Goal: Transaction & Acquisition: Purchase product/service

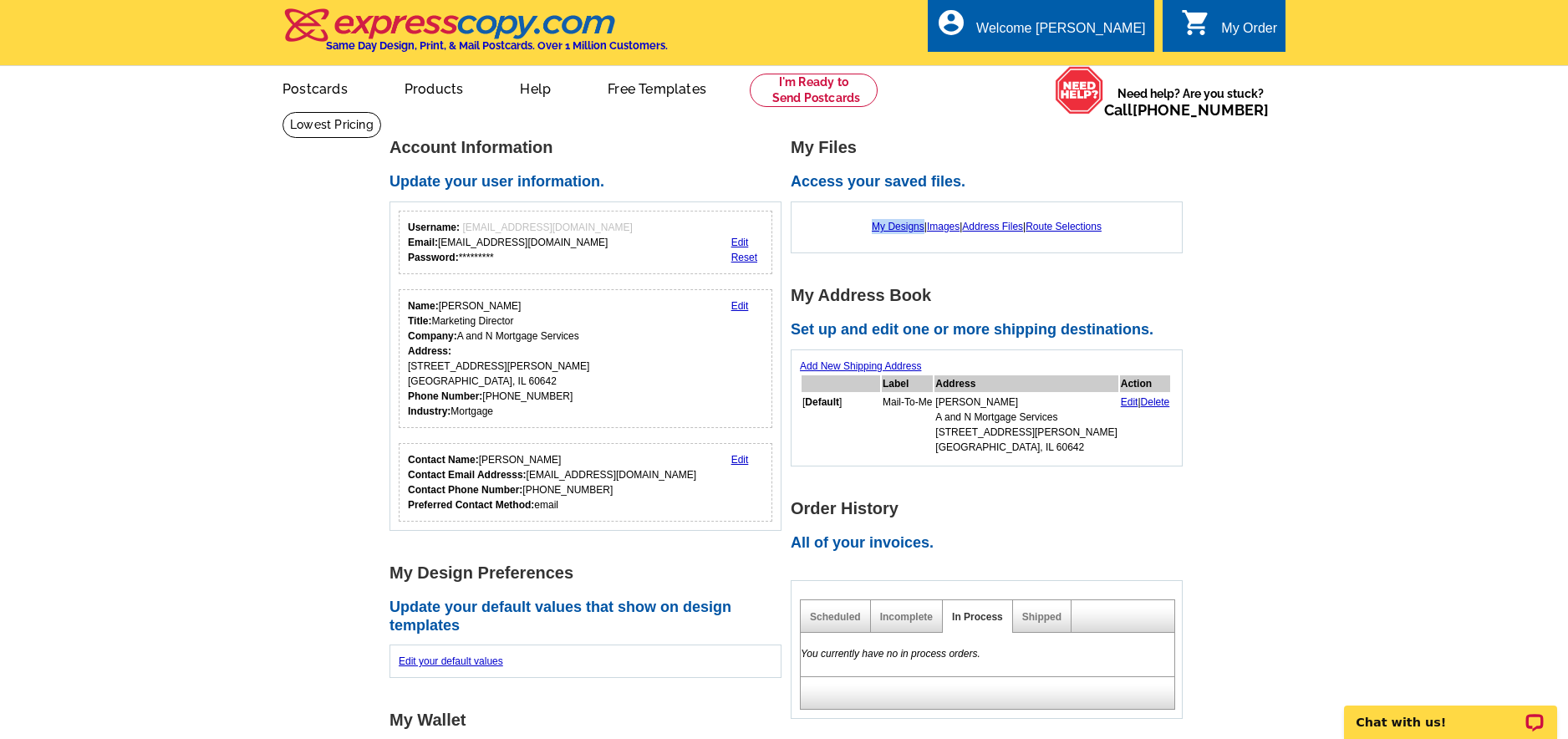
drag, startPoint x: 834, startPoint y: 221, endPoint x: 916, endPoint y: 228, distance: 82.3
click at [916, 228] on div "My Designs | Images | Address Files | Route Selections" at bounding box center [987, 226] width 374 height 32
click at [875, 268] on div "My Files Access your saved files. My Designs | Images | Address Files | Route S…" at bounding box center [991, 429] width 402 height 580
click at [888, 230] on link "My Designs" at bounding box center [898, 226] width 53 height 12
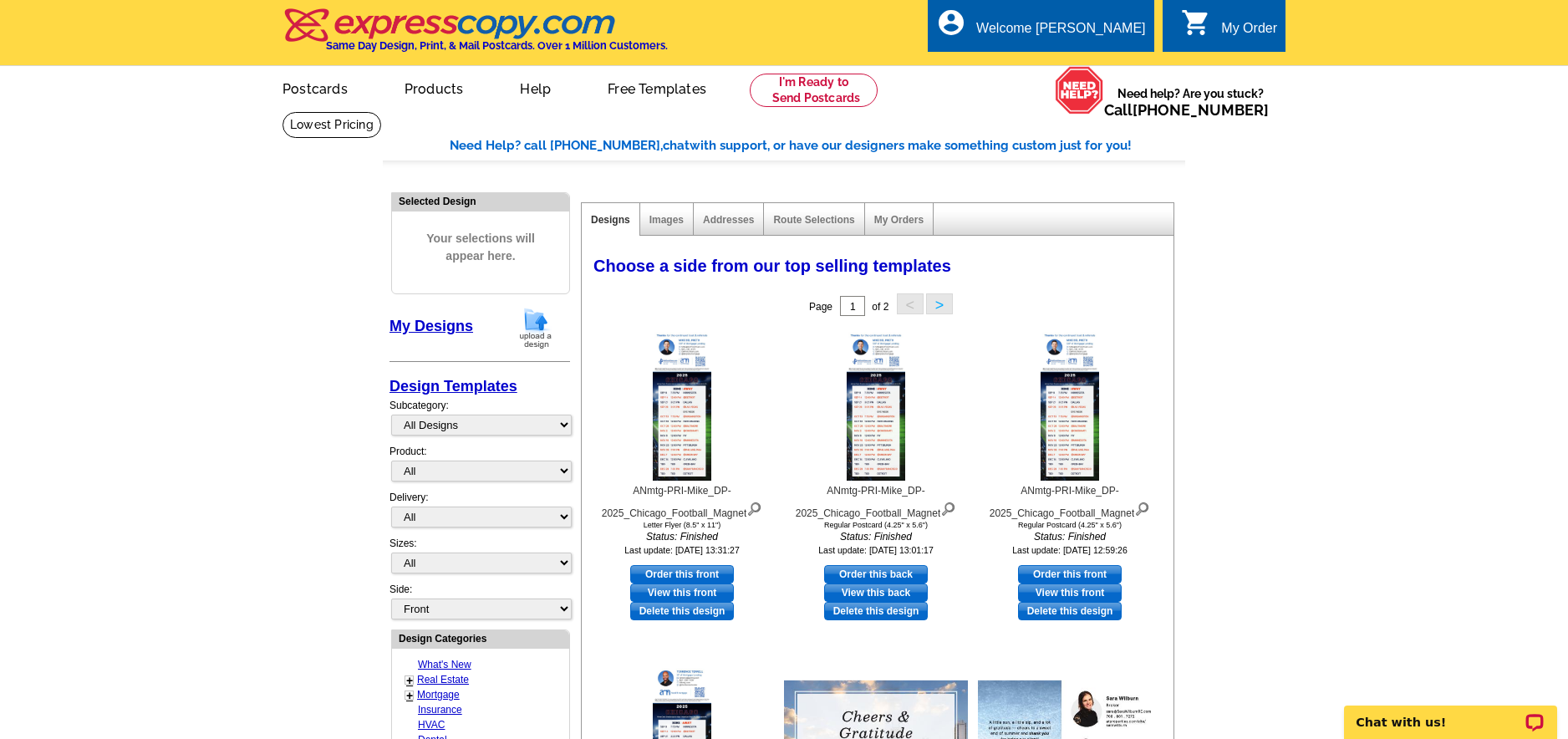
click at [533, 325] on img at bounding box center [536, 328] width 44 height 43
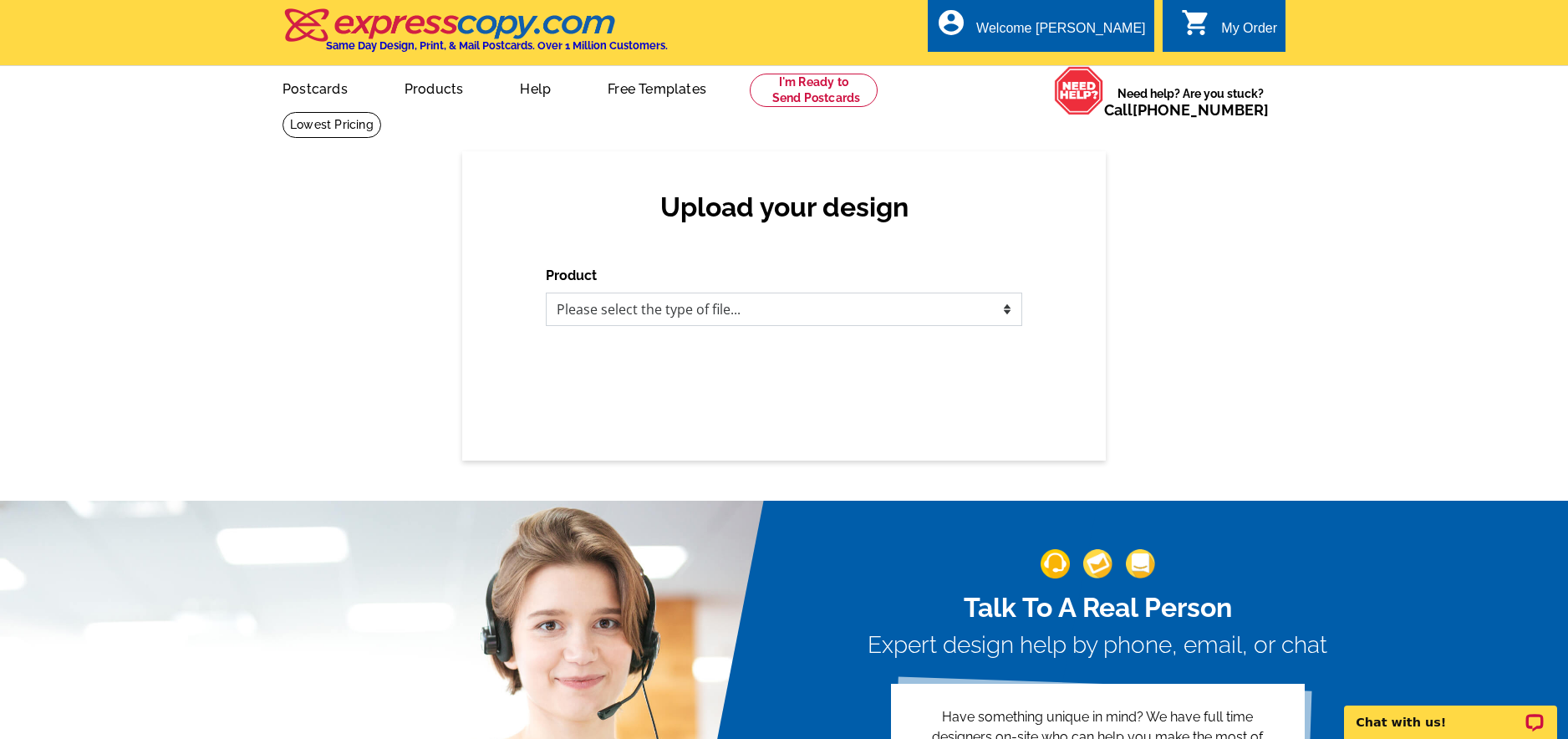
click at [640, 308] on select "Please select the type of file... Postcards Business Cards Letters and flyers G…" at bounding box center [784, 310] width 476 height 34
select select "1"
click at [546, 293] on select "Please select the type of file... Postcards Business Cards Letters and flyers G…" at bounding box center [784, 310] width 476 height 34
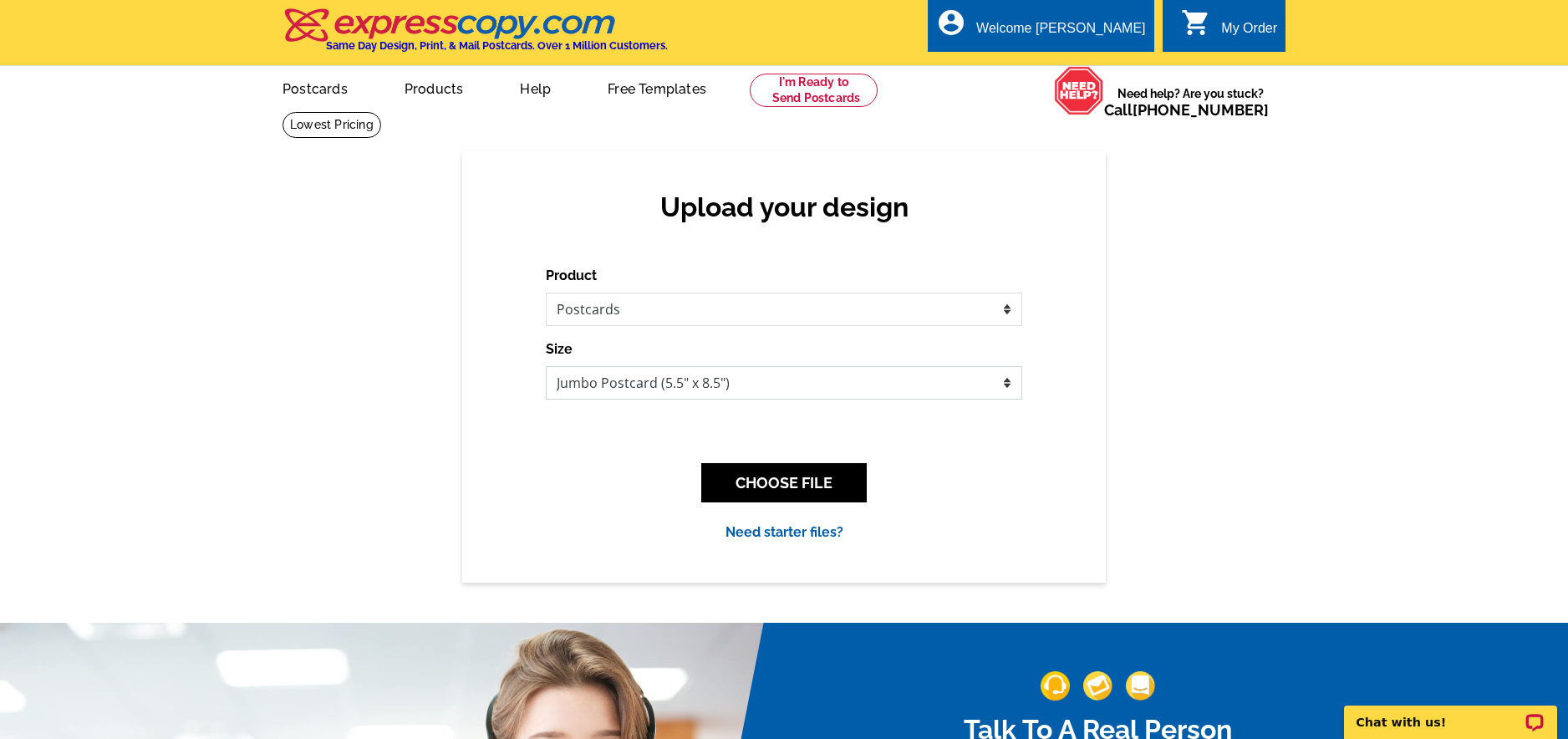
click at [610, 392] on select "Jumbo Postcard (5.5" x 8.5") Regular Postcard (4.25" x 5.6") Panoramic Postcard…" at bounding box center [784, 383] width 476 height 34
click at [546, 367] on select "Jumbo Postcard (5.5" x 8.5") Regular Postcard (4.25" x 5.6") Panoramic Postcard…" at bounding box center [784, 383] width 476 height 34
click at [764, 479] on button "CHOOSE FILE" at bounding box center [784, 483] width 165 height 39
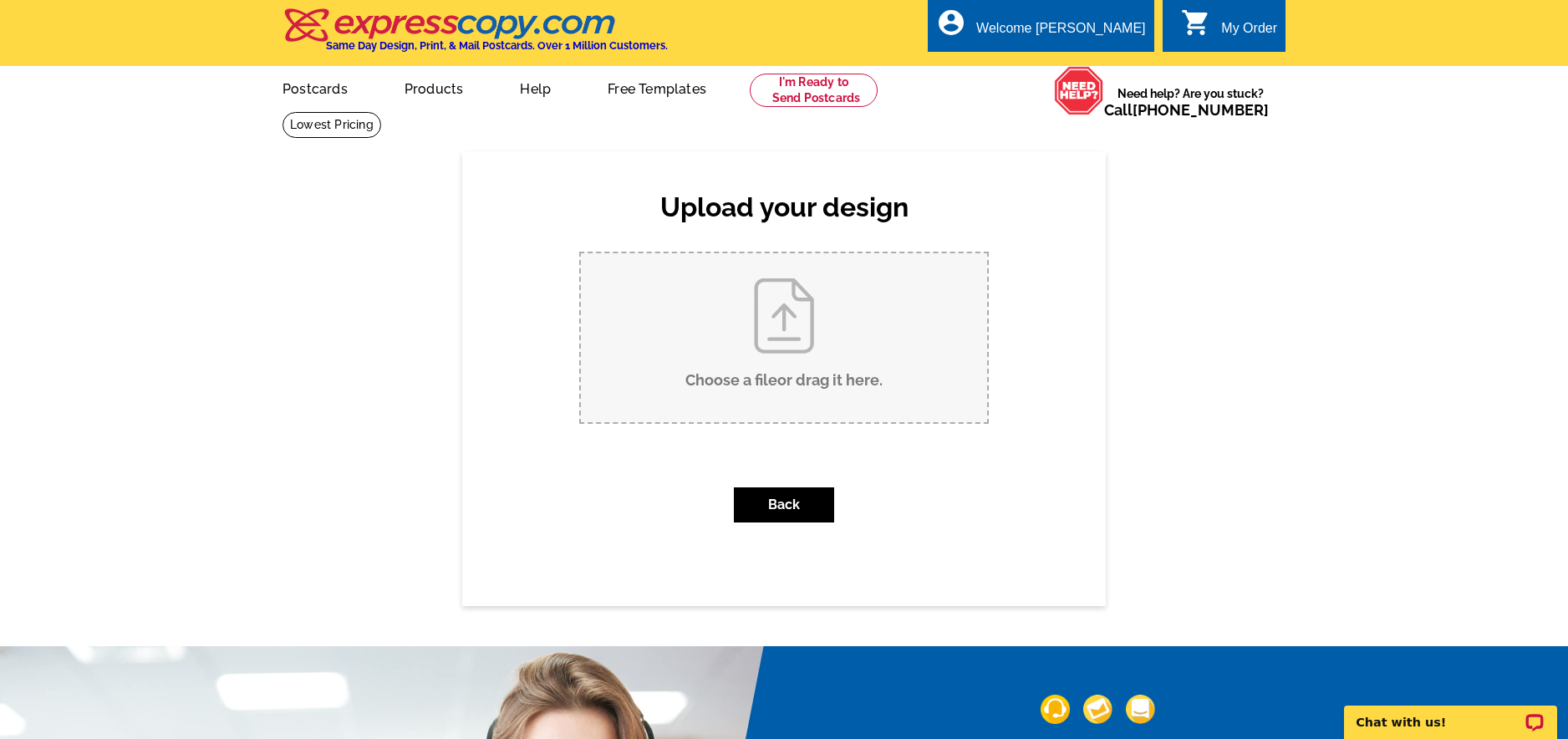
click at [796, 323] on input "Choose a file or drag it here ." at bounding box center [784, 337] width 407 height 169
